Goal: Task Accomplishment & Management: Manage account settings

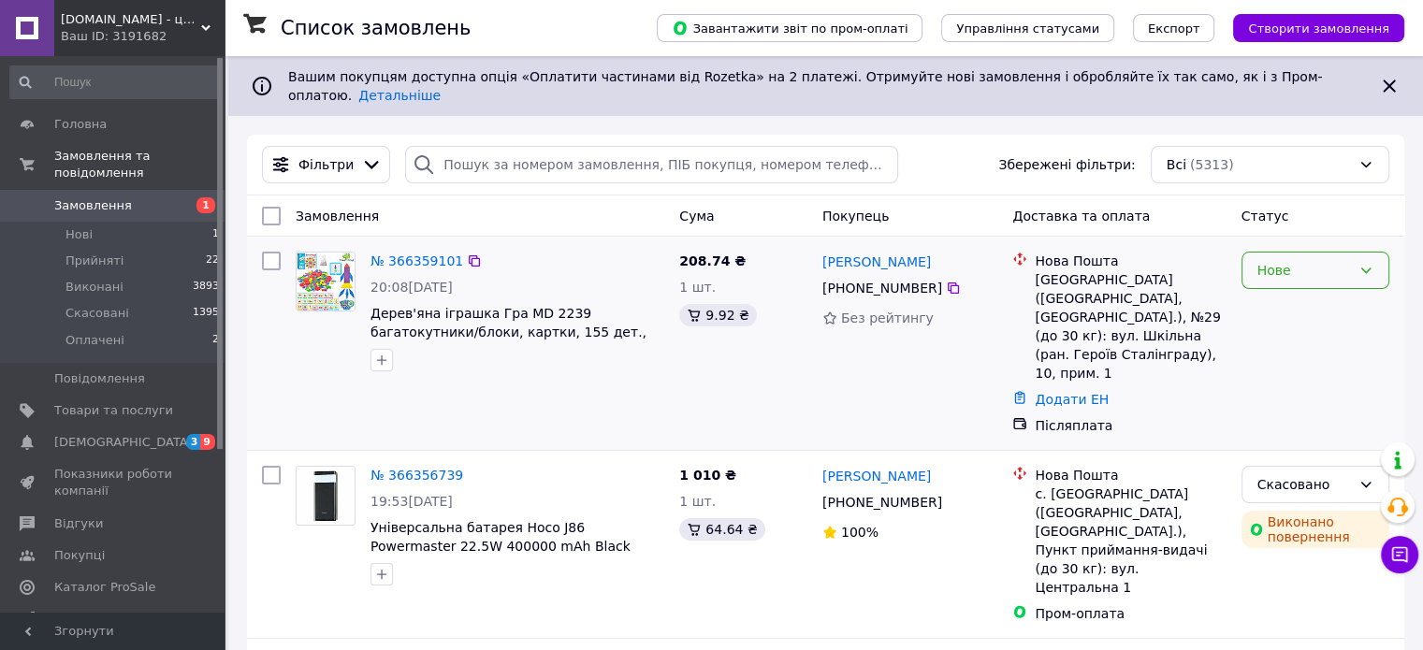
click at [1306, 260] on div "Нове" at bounding box center [1304, 270] width 94 height 21
click at [1287, 292] on li "Прийнято" at bounding box center [1314, 297] width 146 height 34
click at [147, 434] on span "[DEMOGRAPHIC_DATA]" at bounding box center [113, 442] width 119 height 17
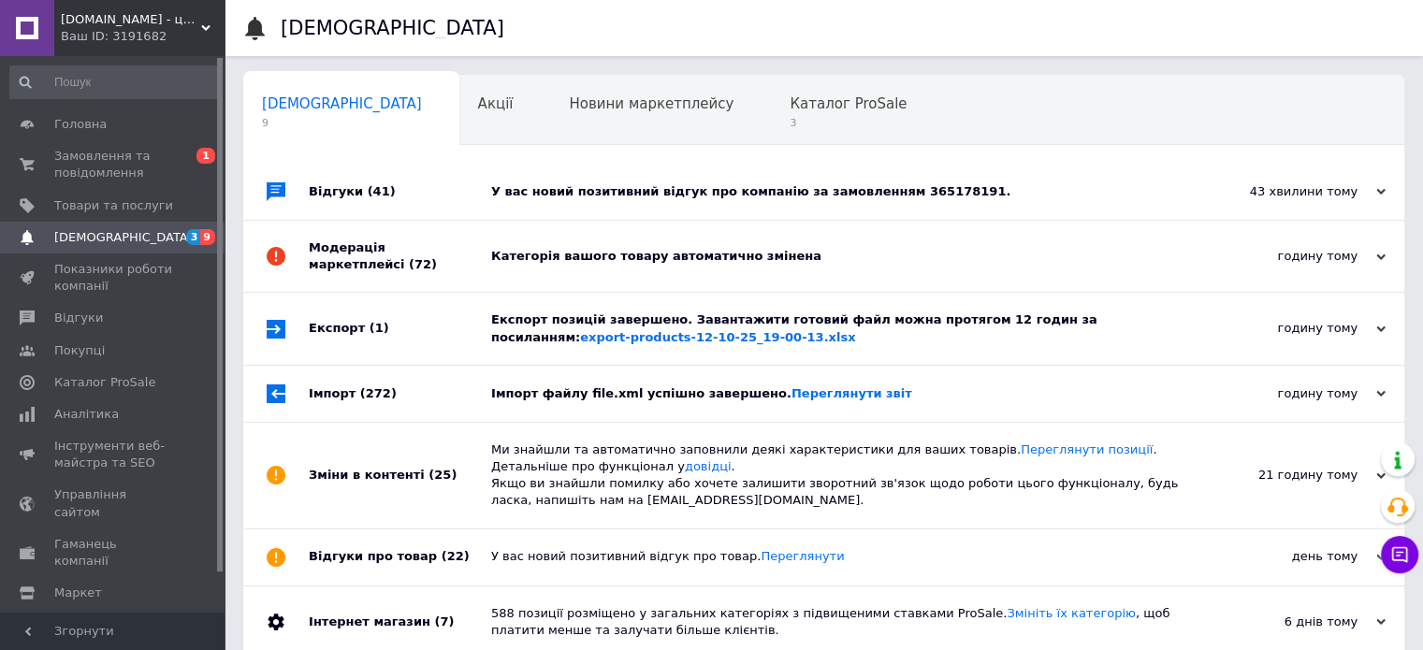
click at [563, 391] on div "Імпорт файлу file.xml успішно завершено. Переглянути звіт" at bounding box center [844, 393] width 707 height 17
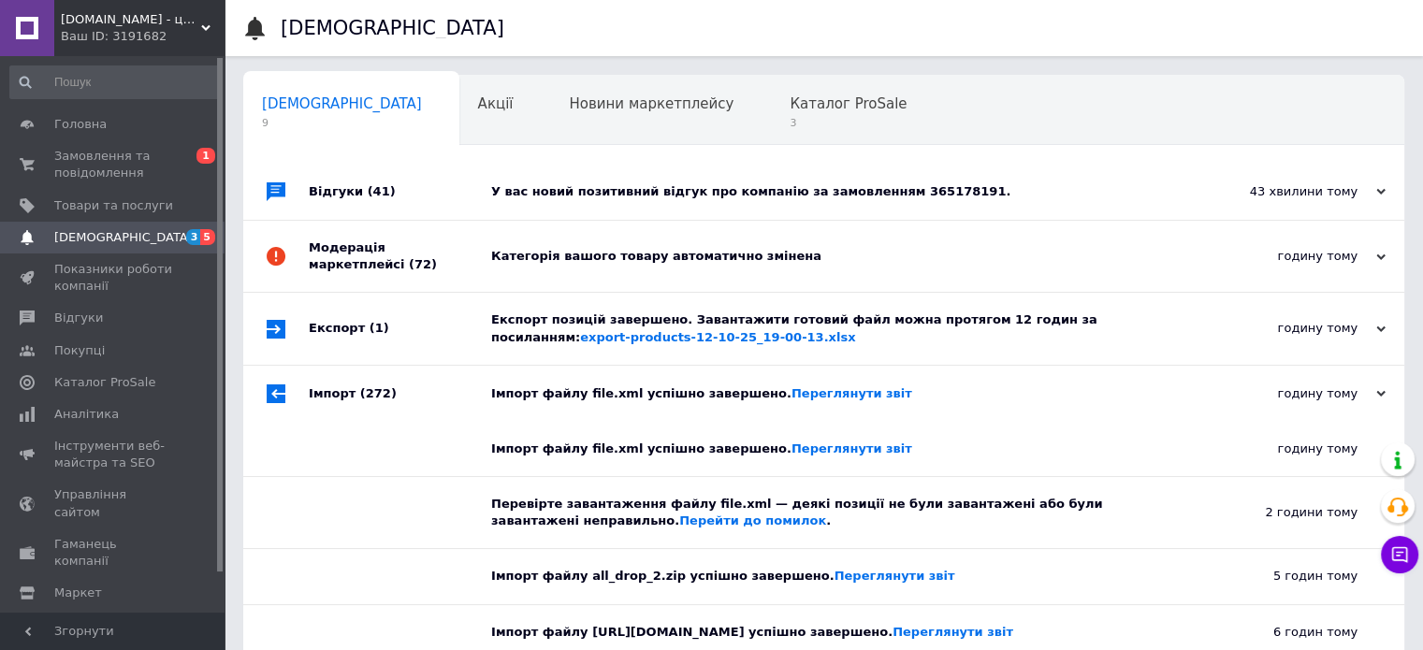
click at [705, 238] on div "Категорія вашого товару автоматично змінена" at bounding box center [844, 256] width 707 height 71
click at [737, 184] on div "У вас новий позитивний відгук про компанію за замовленням 365178191." at bounding box center [844, 191] width 707 height 17
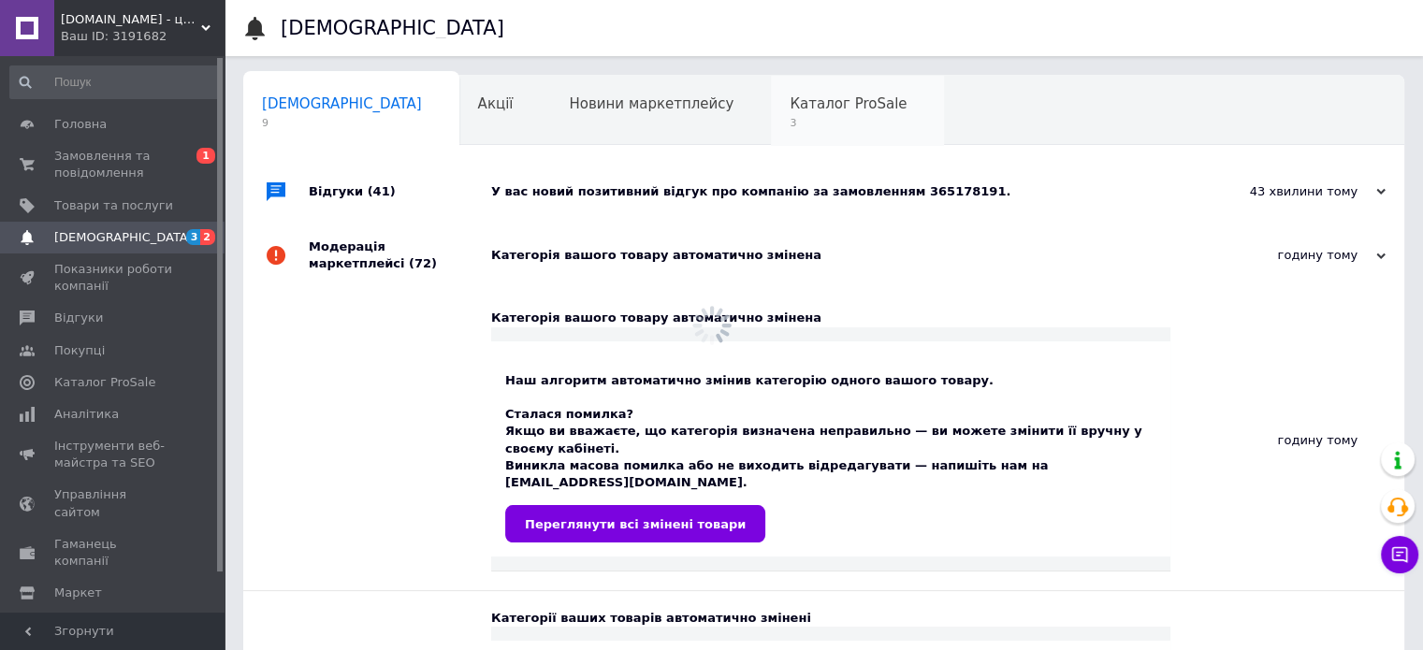
click at [789, 111] on span "Каталог ProSale" at bounding box center [847, 103] width 117 height 17
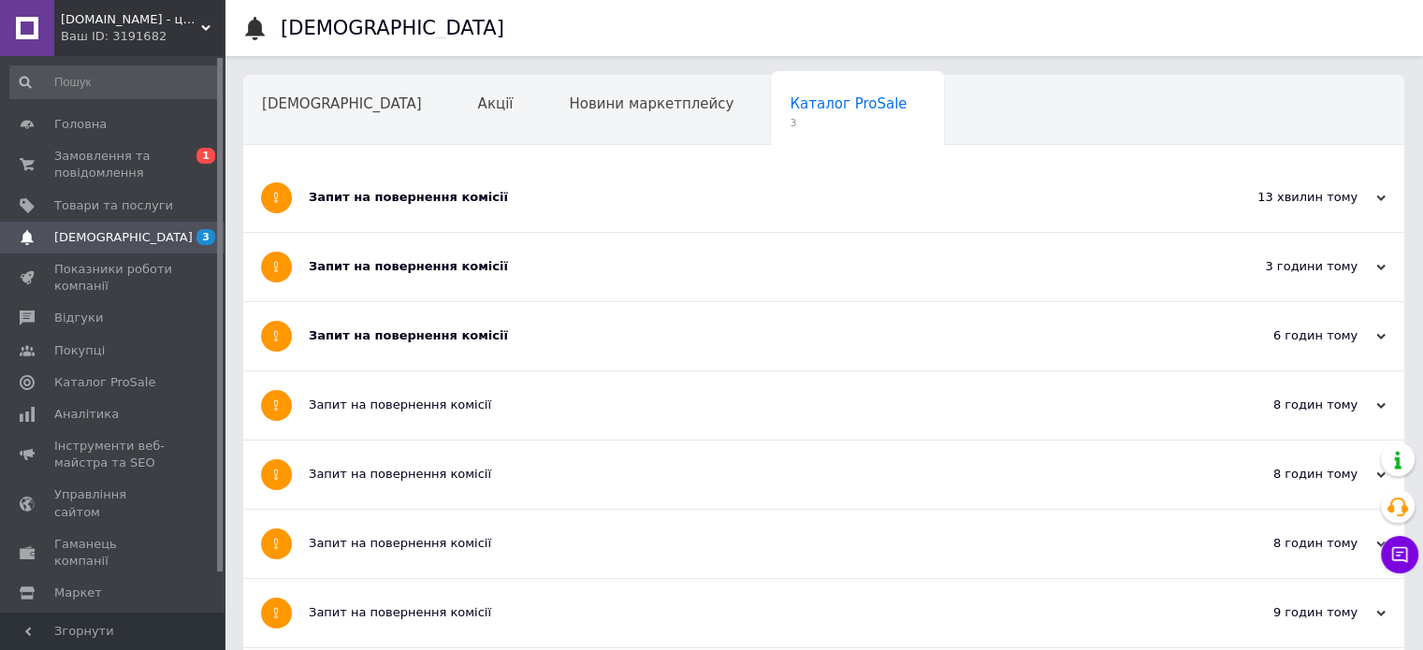
drag, startPoint x: 451, startPoint y: 339, endPoint x: 466, endPoint y: 280, distance: 60.8
click at [451, 332] on div "Запит на повернення комісії" at bounding box center [753, 335] width 889 height 17
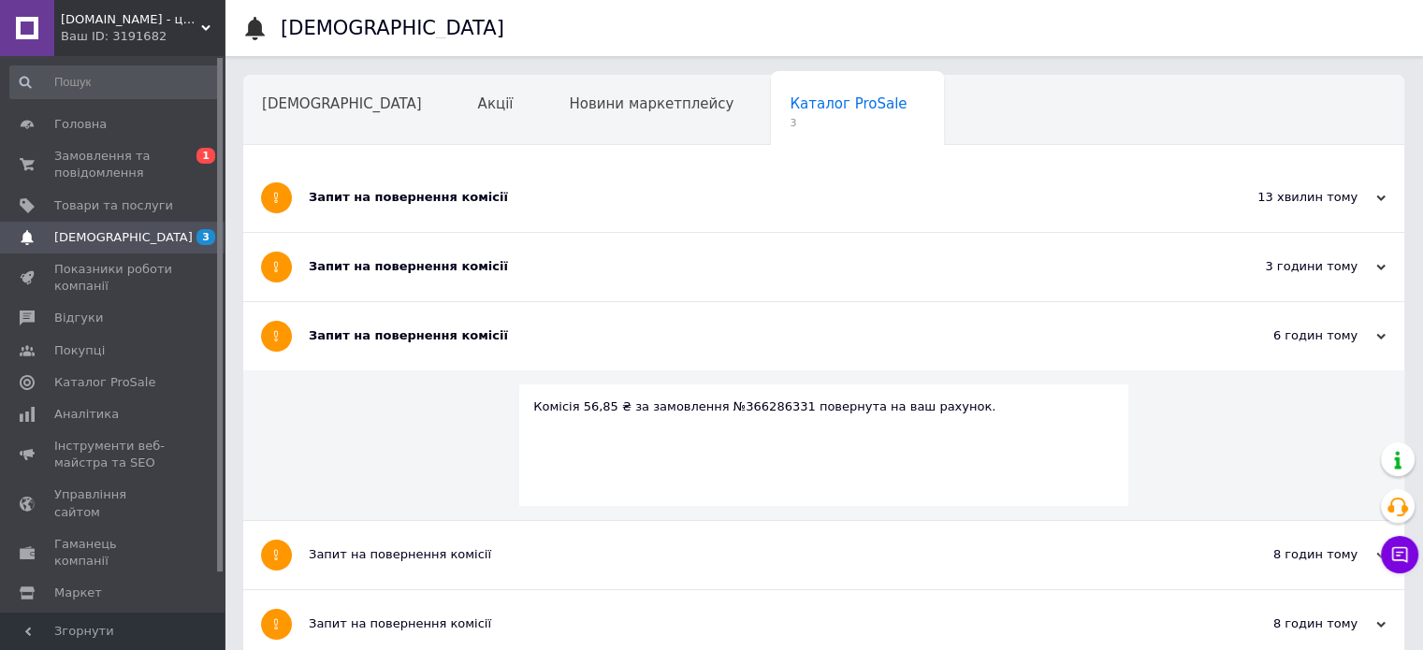
drag, startPoint x: 467, startPoint y: 275, endPoint x: 471, endPoint y: 266, distance: 10.5
click at [467, 273] on div "Запит на повернення комісії" at bounding box center [753, 267] width 889 height 68
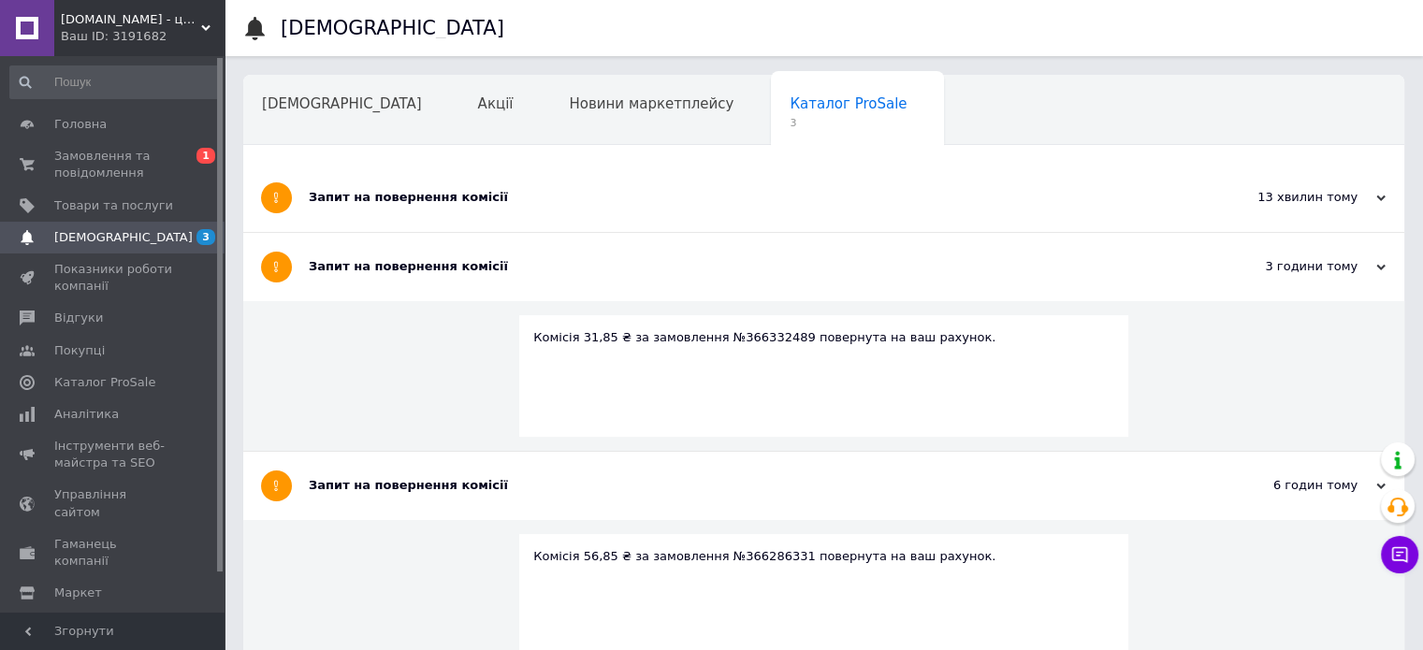
click at [498, 195] on div "Запит на повернення комісії" at bounding box center [753, 197] width 889 height 17
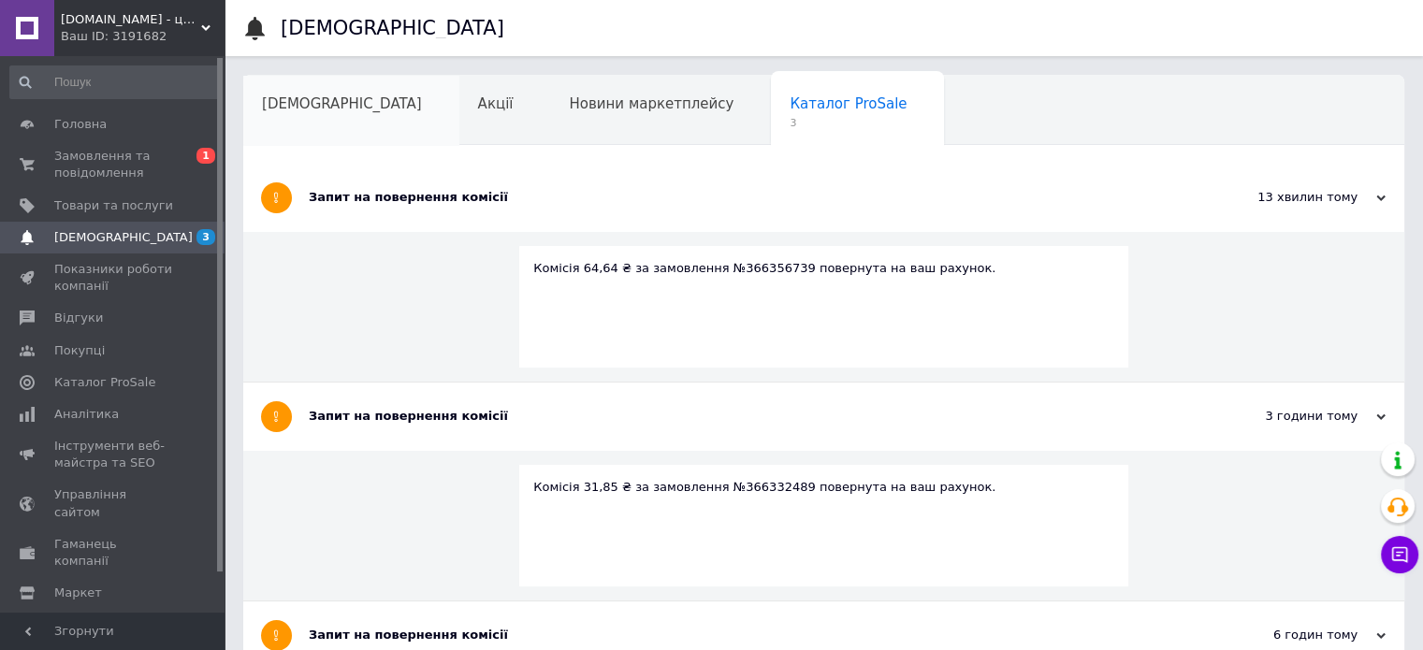
click at [285, 118] on div "[DEMOGRAPHIC_DATA]" at bounding box center [351, 111] width 216 height 71
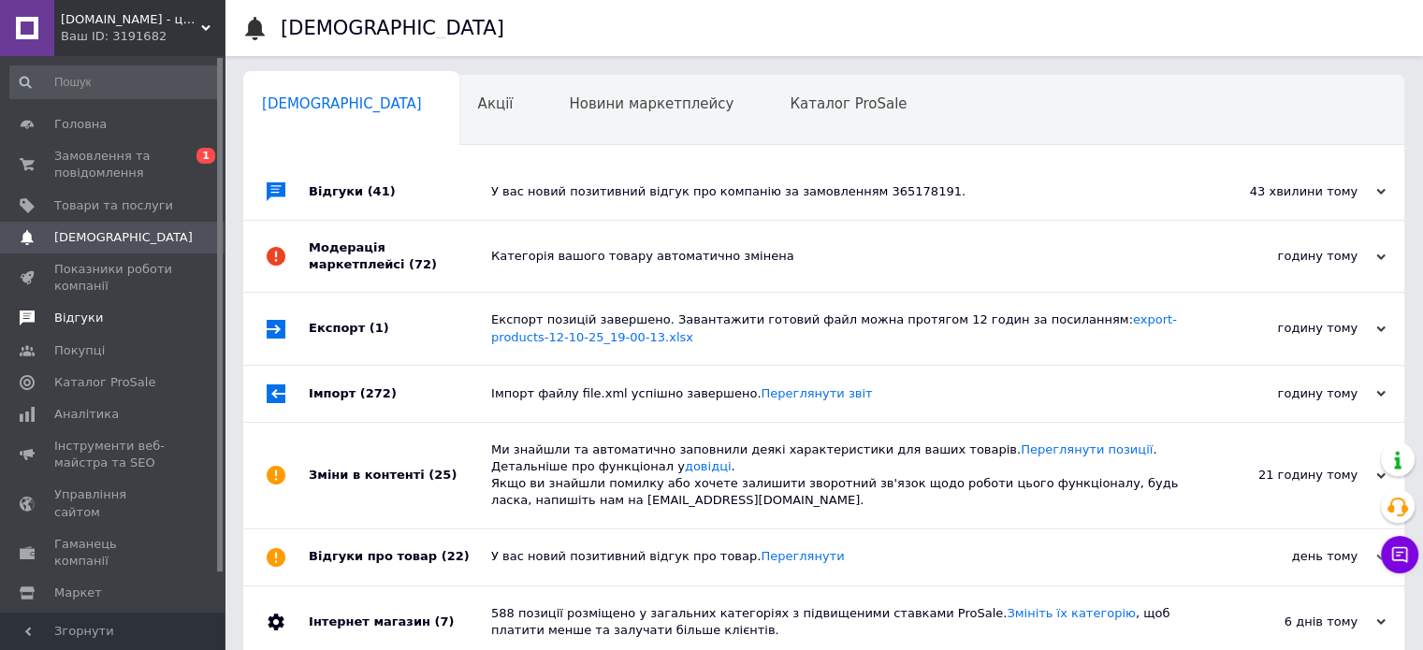
click at [105, 317] on span "Відгуки" at bounding box center [113, 318] width 119 height 17
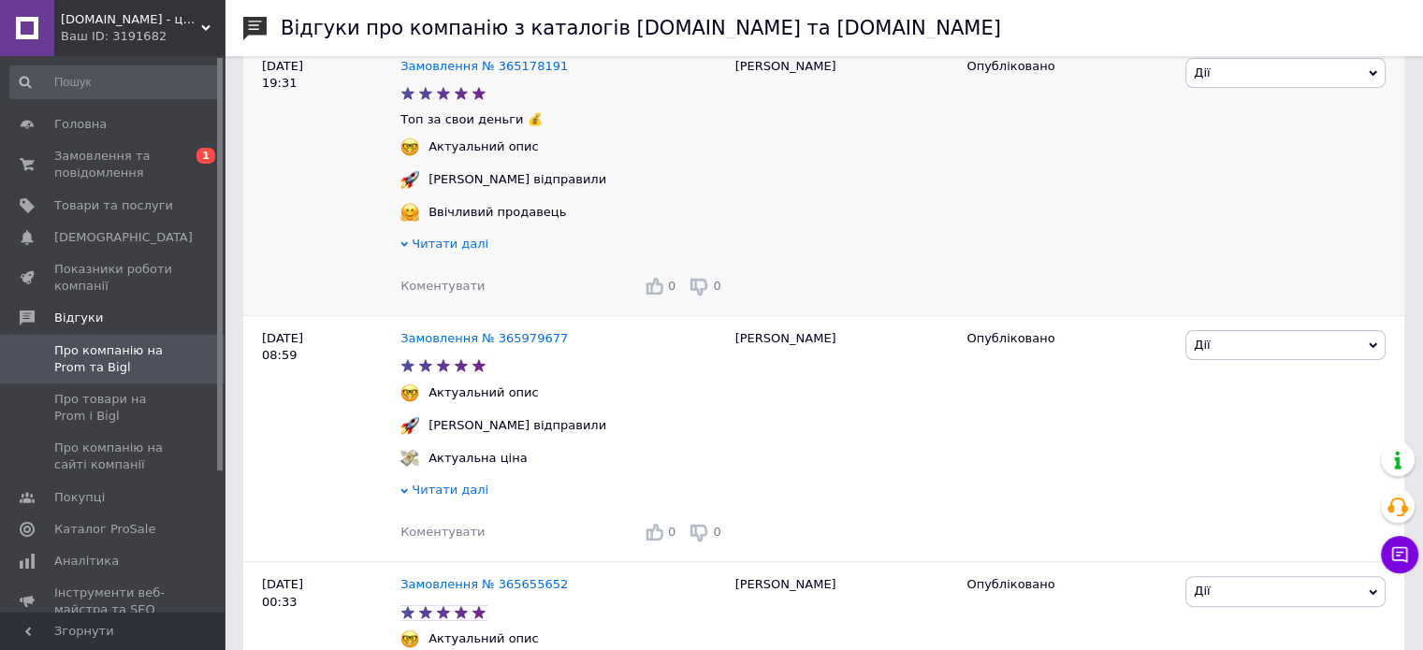
scroll to position [374, 0]
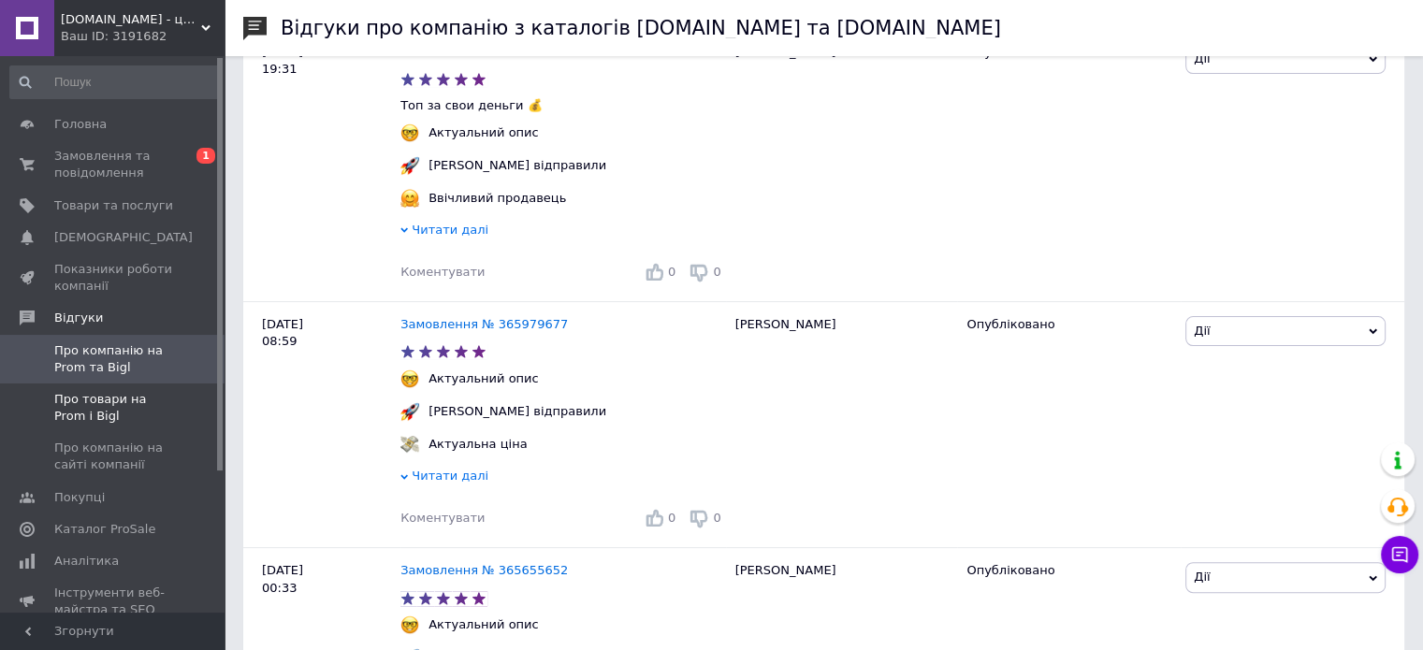
click at [116, 403] on span "Про товари на Prom і Bigl" at bounding box center [113, 408] width 119 height 34
